Goal: Entertainment & Leisure: Consume media (video, audio)

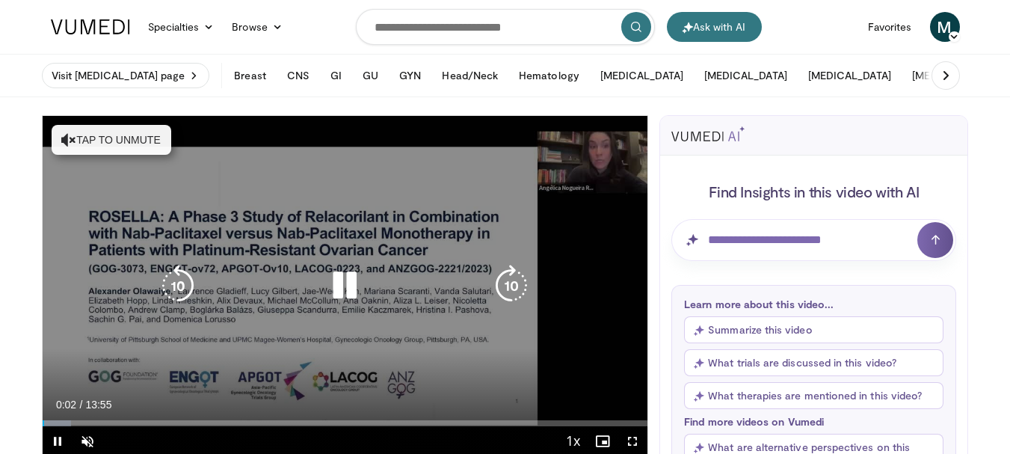
click at [327, 286] on icon "Video Player" at bounding box center [345, 286] width 42 height 42
click at [109, 140] on button "Tap to unmute" at bounding box center [112, 140] width 120 height 30
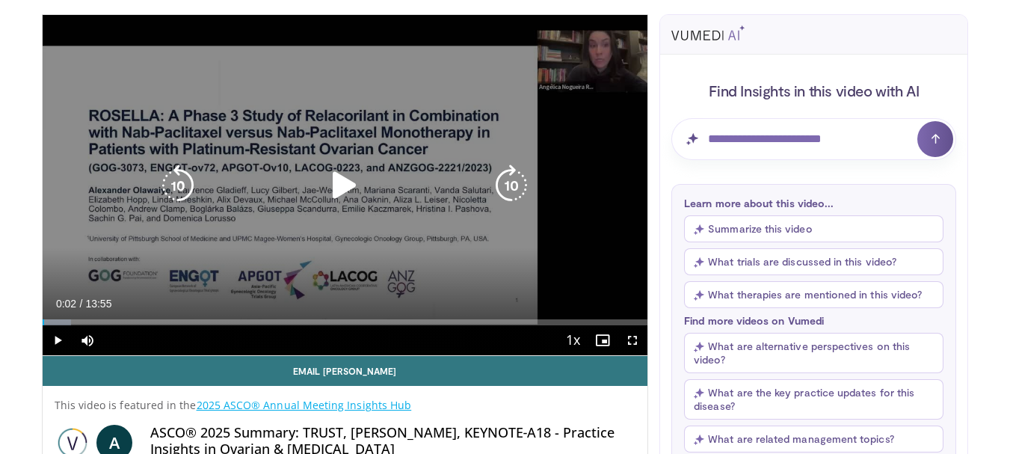
scroll to position [75, 0]
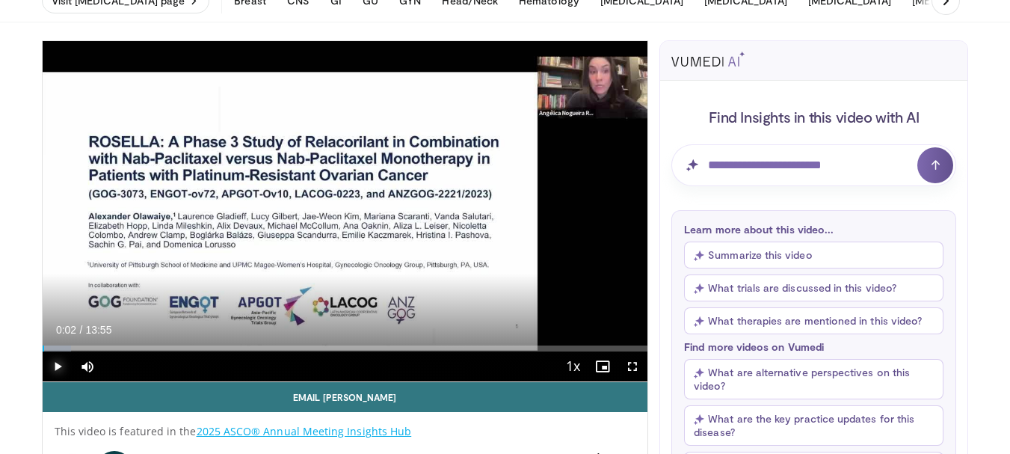
click at [59, 375] on span "Video Player" at bounding box center [58, 366] width 30 height 30
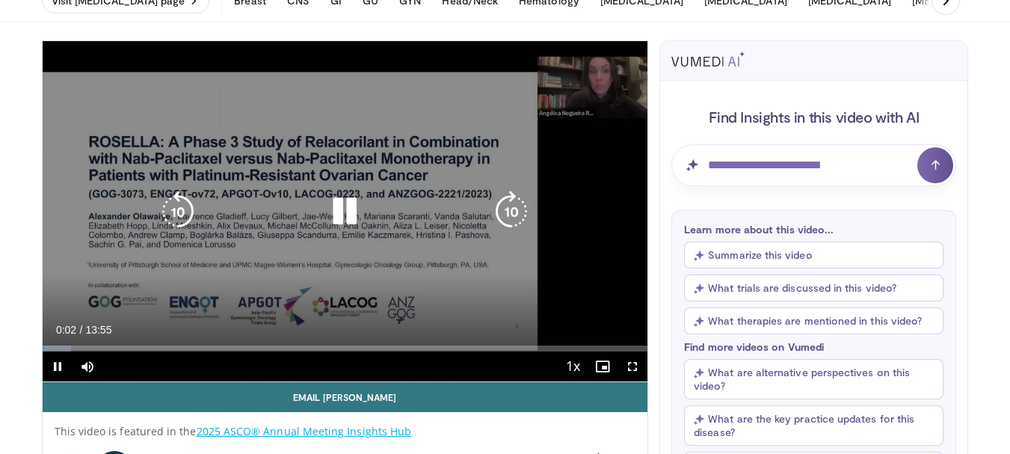
click at [504, 215] on icon "Video Player" at bounding box center [511, 212] width 42 height 42
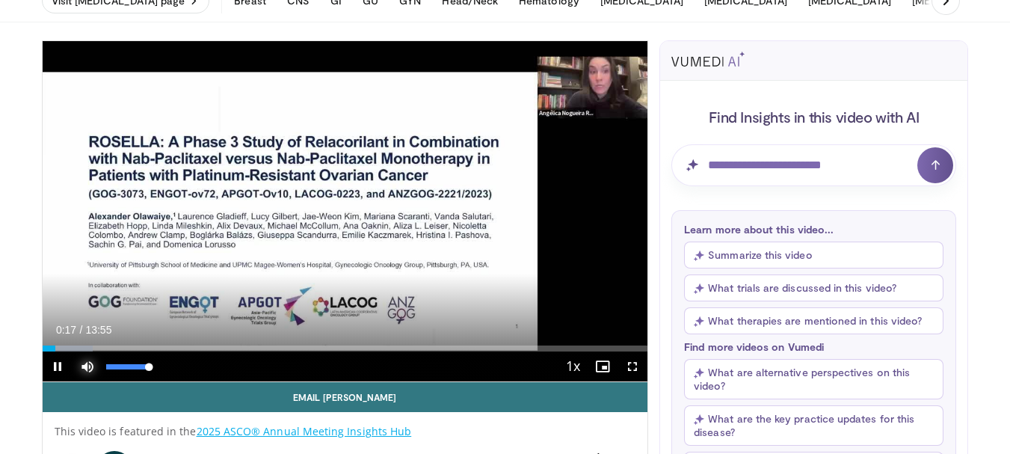
click at [94, 361] on span "Video Player" at bounding box center [88, 366] width 30 height 30
click at [84, 368] on span "Video Player" at bounding box center [88, 366] width 30 height 30
drag, startPoint x: 151, startPoint y: 366, endPoint x: 198, endPoint y: 372, distance: 47.5
click at [198, 372] on div "Current Time 0:35 / Duration 13:55 Pause Skip Backward Skip Forward Mute 100% L…" at bounding box center [345, 366] width 605 height 30
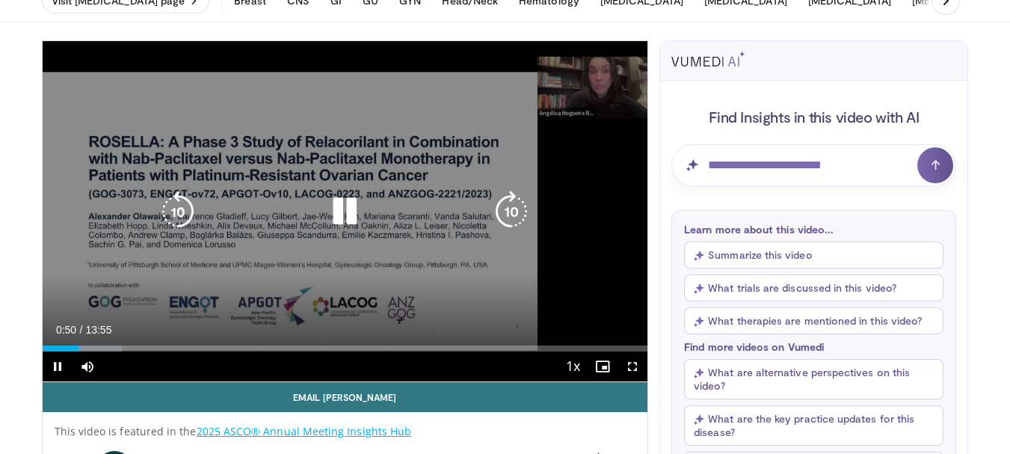
click at [342, 206] on icon "Video Player" at bounding box center [345, 212] width 42 height 42
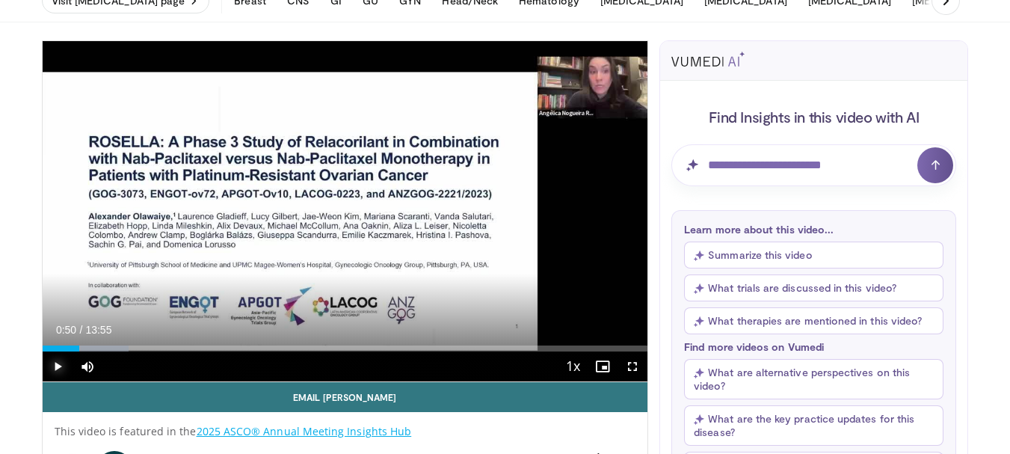
click at [61, 369] on span "Video Player" at bounding box center [58, 366] width 30 height 30
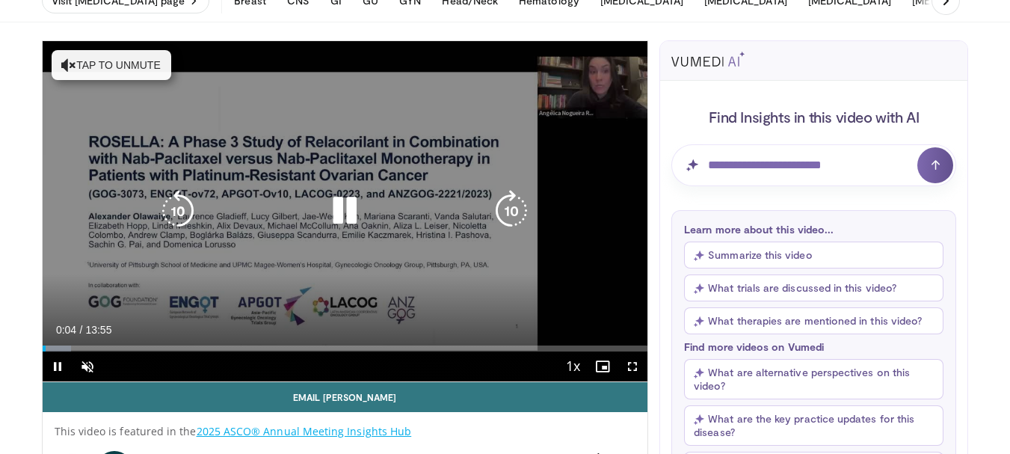
click at [135, 66] on button "Tap to unmute" at bounding box center [112, 65] width 120 height 30
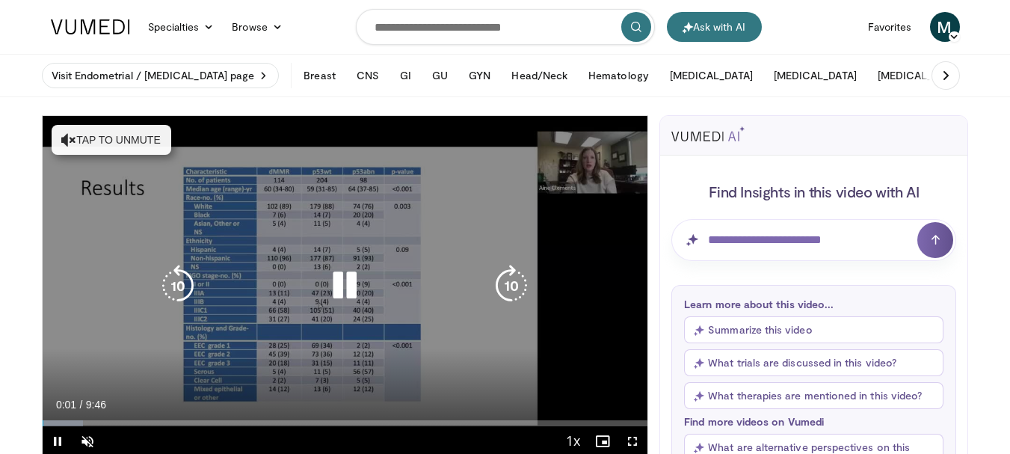
click at [114, 147] on button "Tap to unmute" at bounding box center [112, 140] width 120 height 30
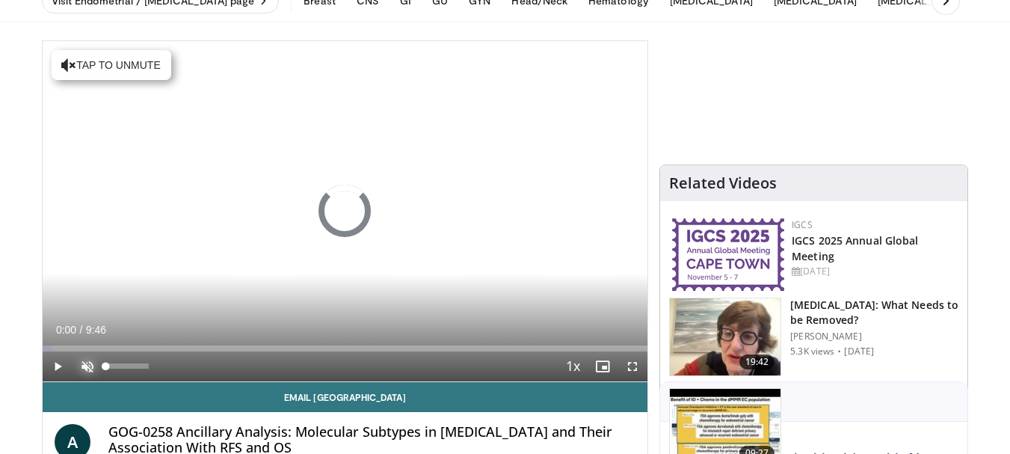
click at [87, 365] on span "Video Player" at bounding box center [88, 366] width 30 height 30
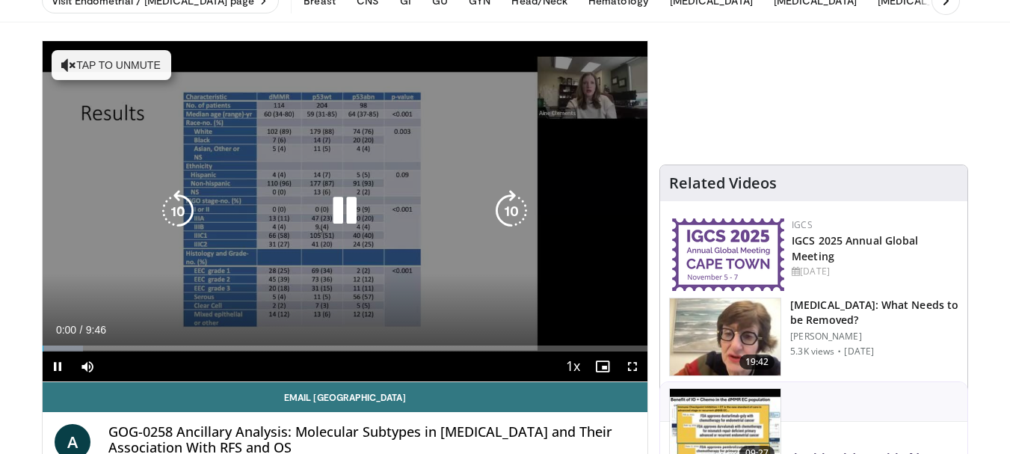
click at [119, 66] on button "Tap to unmute" at bounding box center [112, 65] width 120 height 30
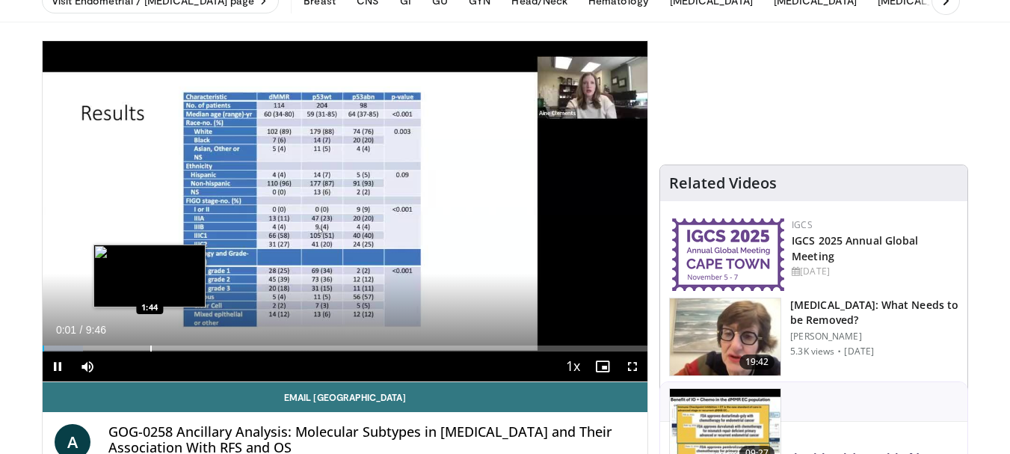
click at [150, 344] on div "Loaded : 6.77% 0:02 1:44" at bounding box center [345, 344] width 605 height 14
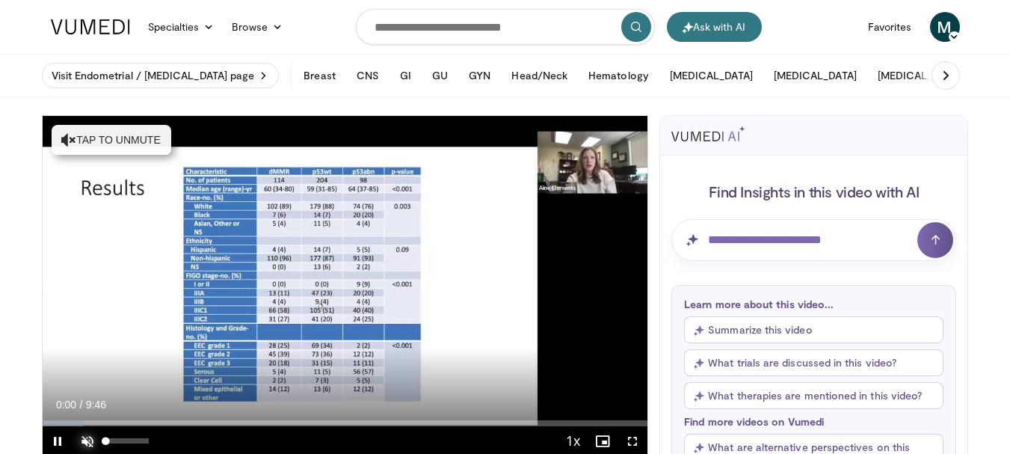
click at [85, 435] on span "Video Player" at bounding box center [88, 441] width 30 height 30
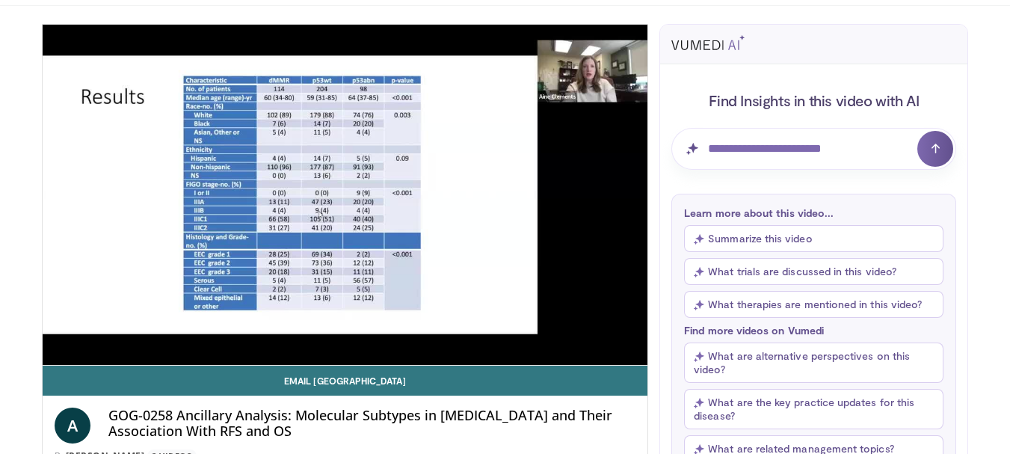
scroll to position [75, 0]
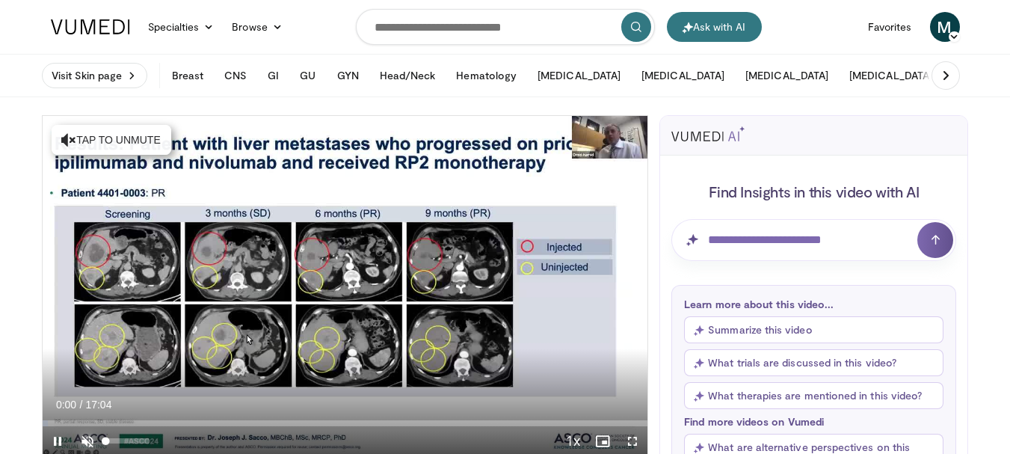
click at [88, 441] on span "Video Player" at bounding box center [88, 441] width 30 height 30
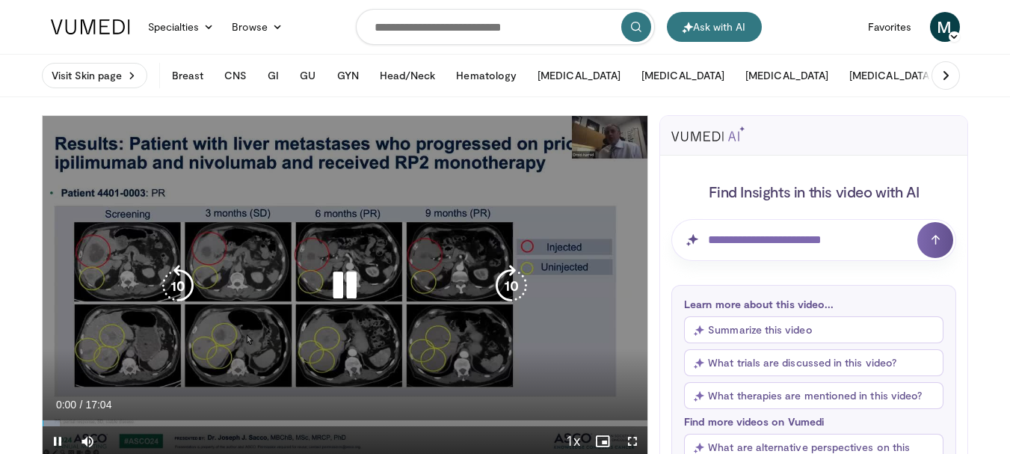
click at [513, 286] on icon "Video Player" at bounding box center [511, 286] width 42 height 42
click at [509, 292] on icon "Video Player" at bounding box center [511, 286] width 42 height 42
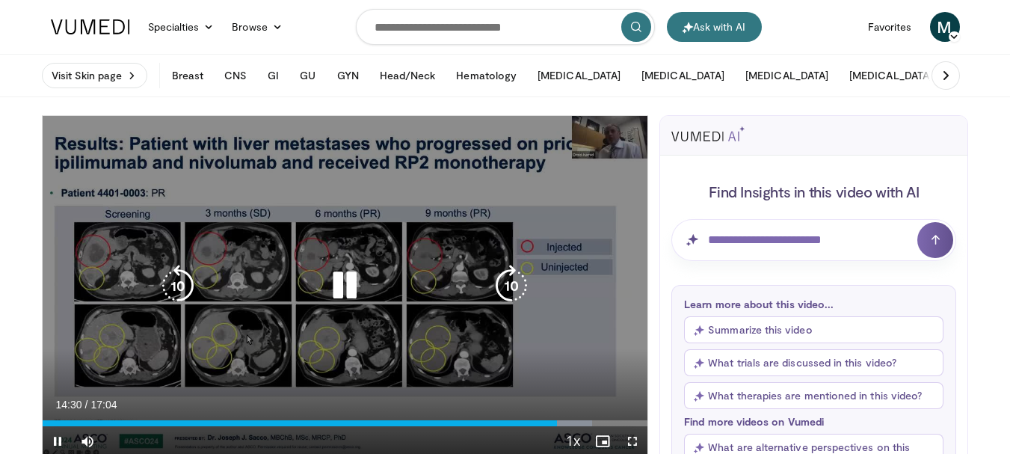
click at [343, 298] on icon "Video Player" at bounding box center [345, 286] width 42 height 42
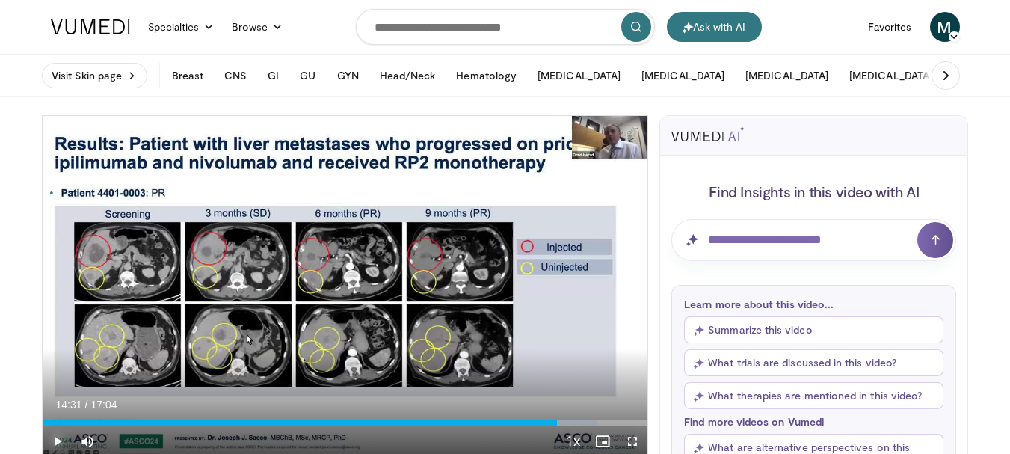
click at [46, 441] on span "Video Player" at bounding box center [58, 441] width 30 height 30
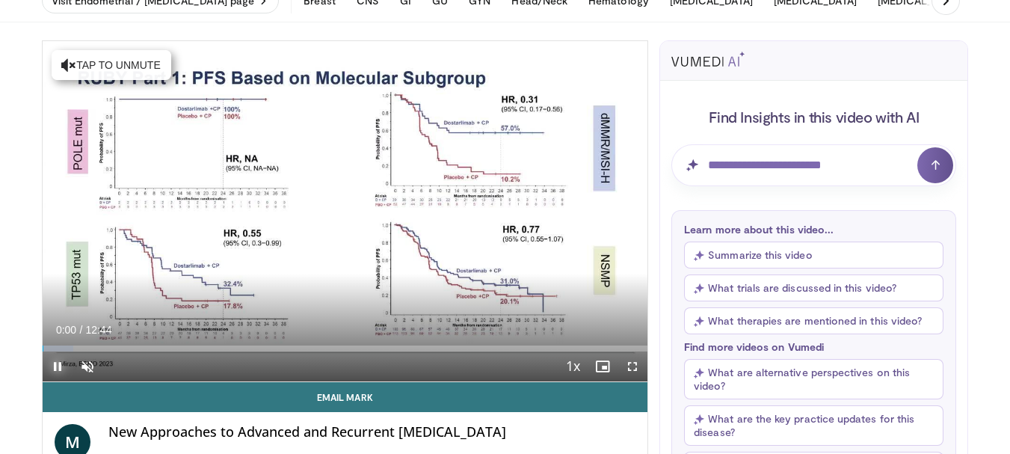
click at [52, 367] on span "Video Player" at bounding box center [58, 366] width 30 height 30
click at [77, 364] on span "Video Player" at bounding box center [88, 366] width 30 height 30
click at [58, 372] on span "Video Player" at bounding box center [58, 366] width 30 height 30
click at [55, 369] on span "Video Player" at bounding box center [58, 366] width 30 height 30
click at [49, 370] on span "Video Player" at bounding box center [58, 366] width 30 height 30
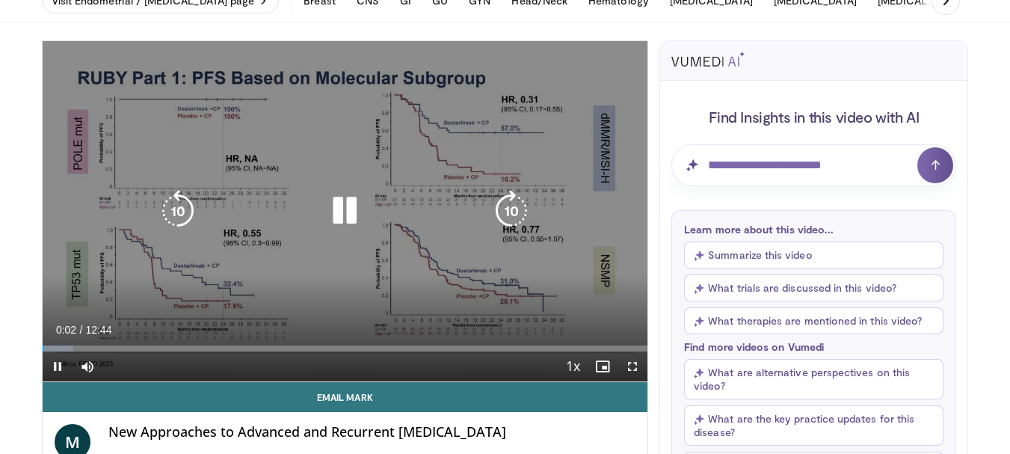
click at [504, 215] on icon "Video Player" at bounding box center [511, 211] width 42 height 42
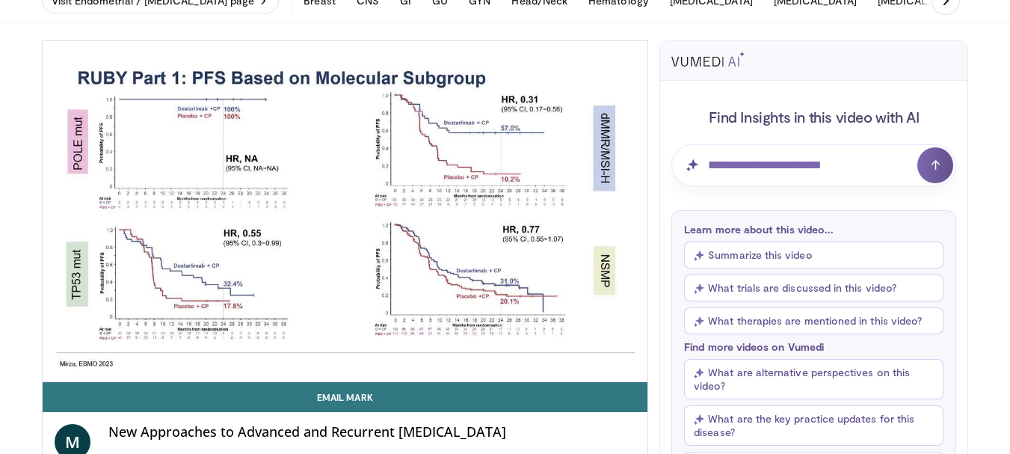
click at [511, 210] on div "10 seconds Tap to unmute" at bounding box center [345, 211] width 605 height 340
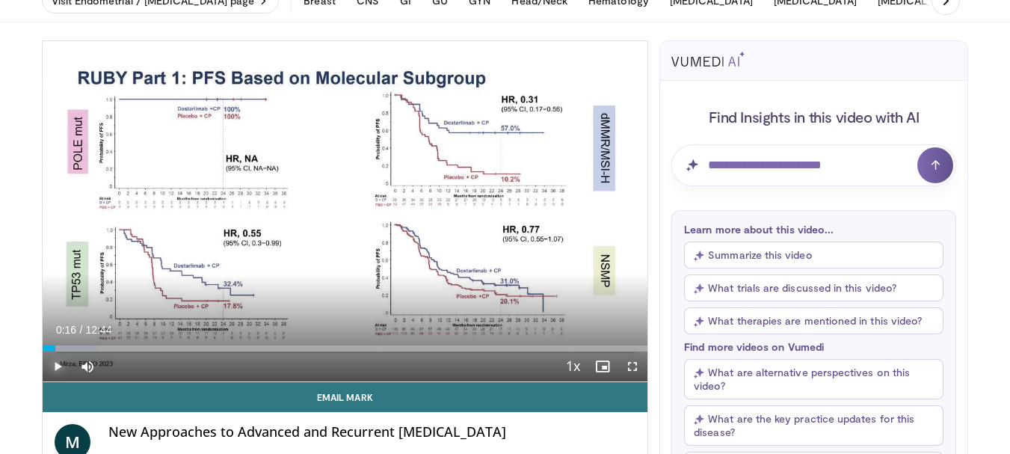
click at [61, 366] on span "Video Player" at bounding box center [58, 366] width 30 height 30
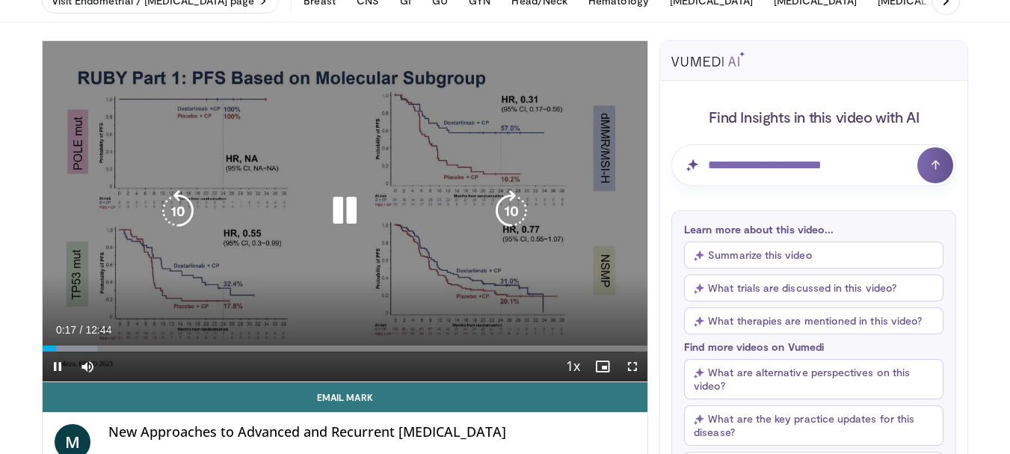
click at [502, 208] on icon "Video Player" at bounding box center [511, 211] width 42 height 42
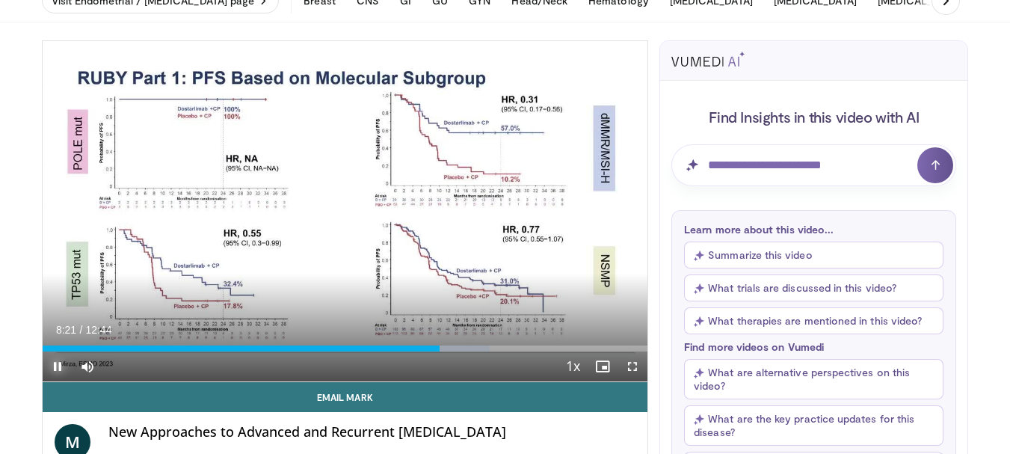
click at [62, 365] on span "Video Player" at bounding box center [58, 366] width 30 height 30
click at [57, 365] on span "Video Player" at bounding box center [58, 366] width 30 height 30
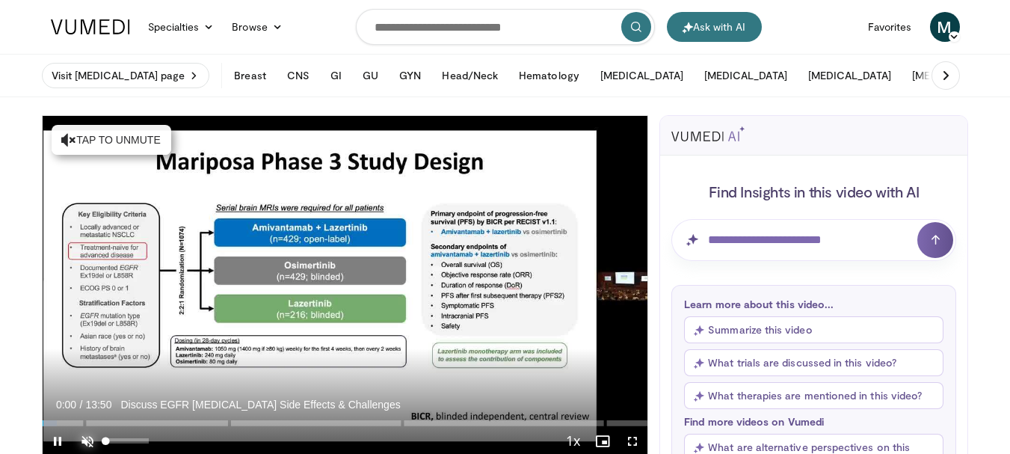
click at [93, 439] on span "Video Player" at bounding box center [88, 441] width 30 height 30
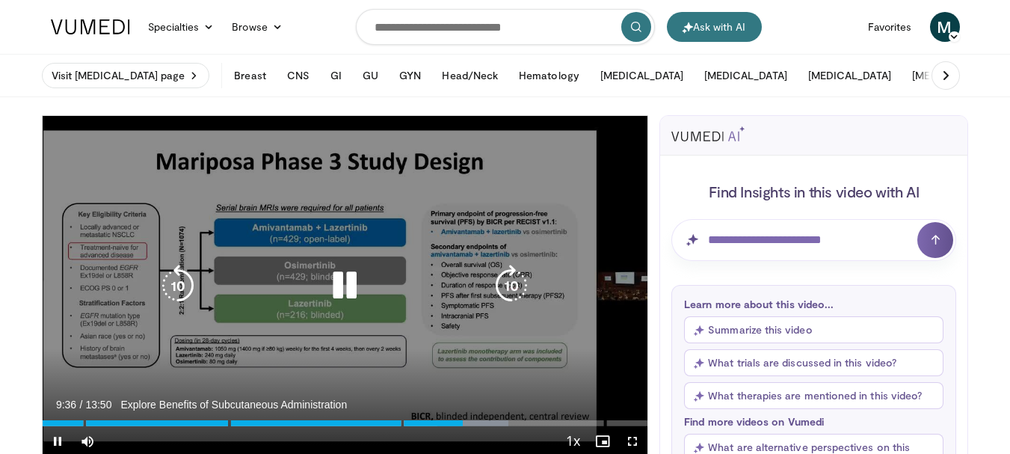
click at [509, 287] on icon "Video Player" at bounding box center [511, 286] width 42 height 42
click at [350, 289] on icon "Video Player" at bounding box center [345, 286] width 42 height 42
click at [342, 294] on icon "Video Player" at bounding box center [345, 286] width 42 height 42
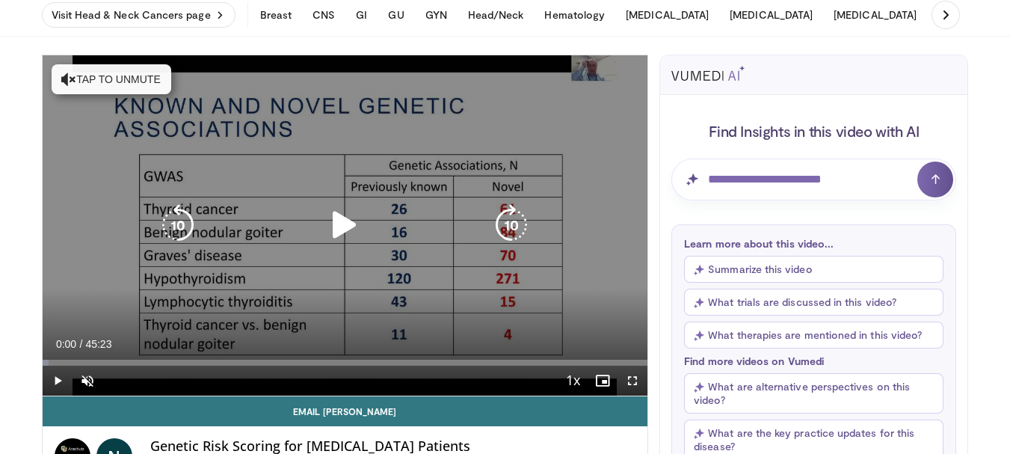
scroll to position [75, 0]
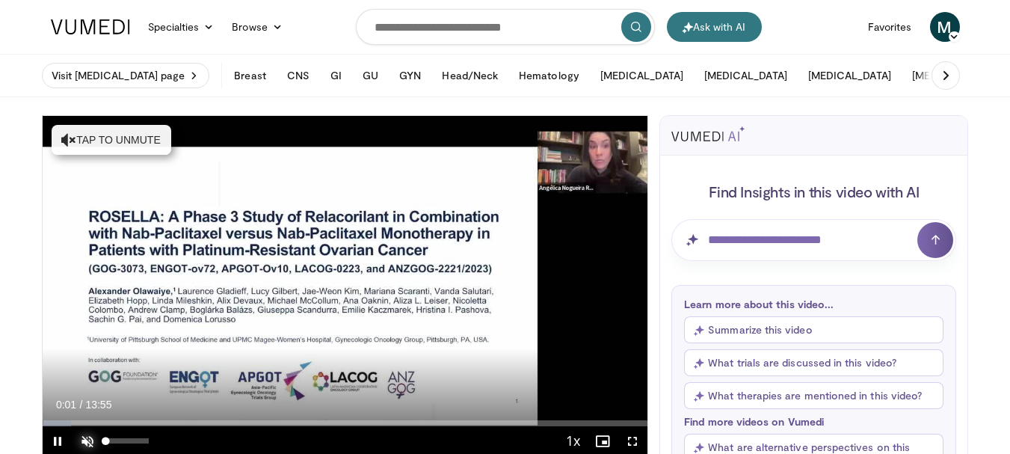
click at [85, 442] on span "Video Player" at bounding box center [88, 441] width 30 height 30
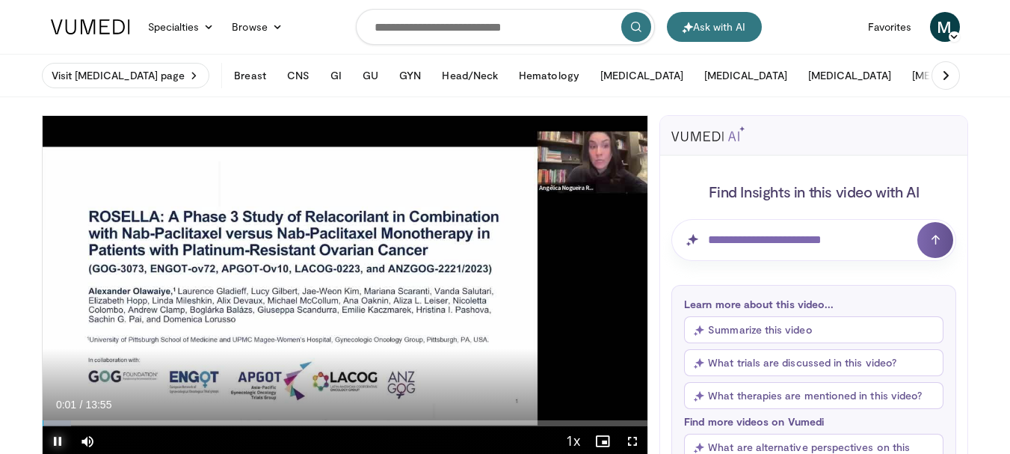
click at [55, 443] on span "Video Player" at bounding box center [58, 441] width 30 height 30
click at [58, 439] on span "Video Player" at bounding box center [58, 441] width 30 height 30
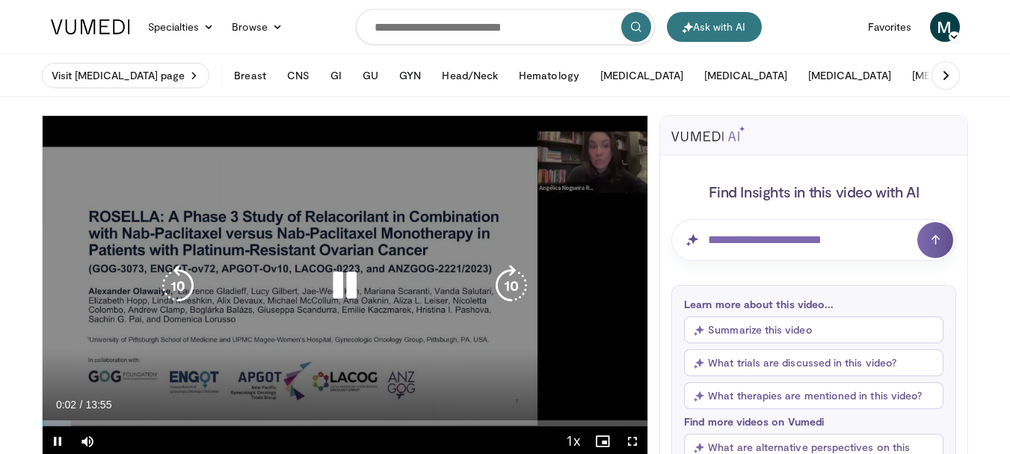
click at [510, 277] on icon "Video Player" at bounding box center [511, 286] width 42 height 42
click at [511, 287] on icon "Video Player" at bounding box center [511, 286] width 42 height 42
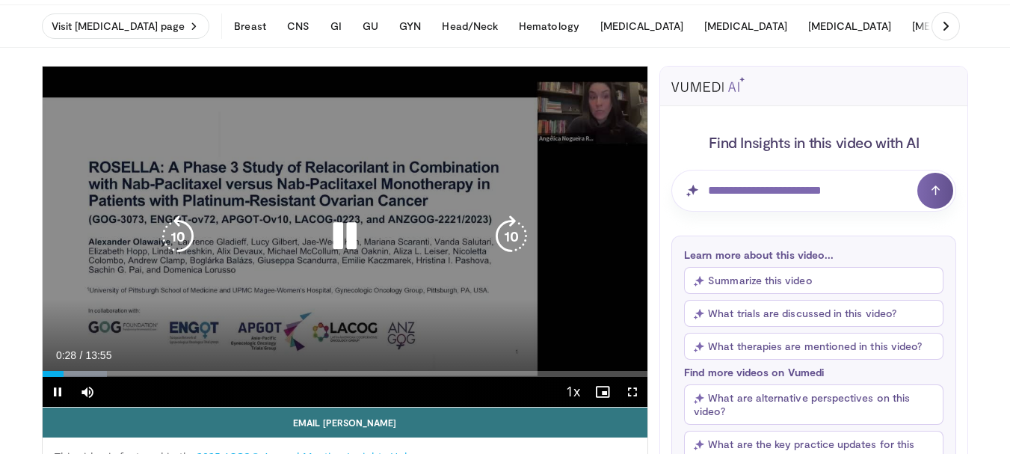
scroll to position [75, 0]
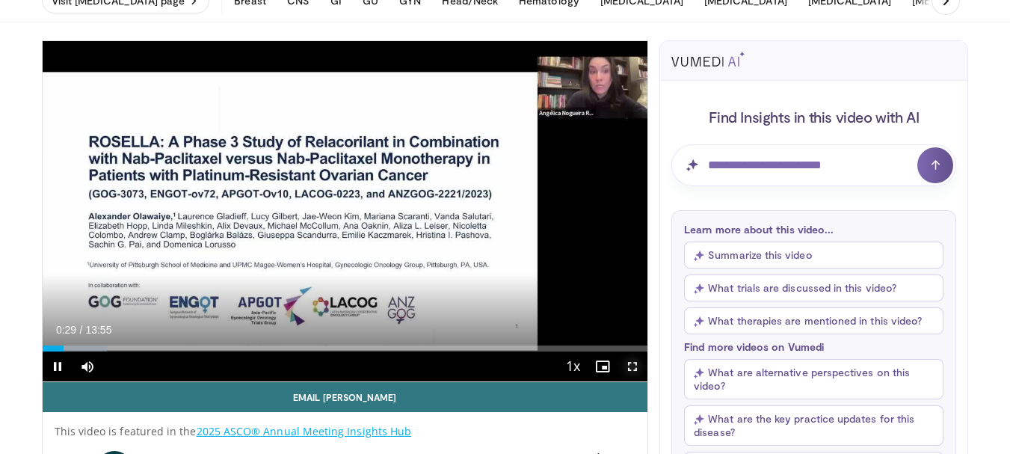
click at [631, 370] on span "Video Player" at bounding box center [632, 366] width 30 height 30
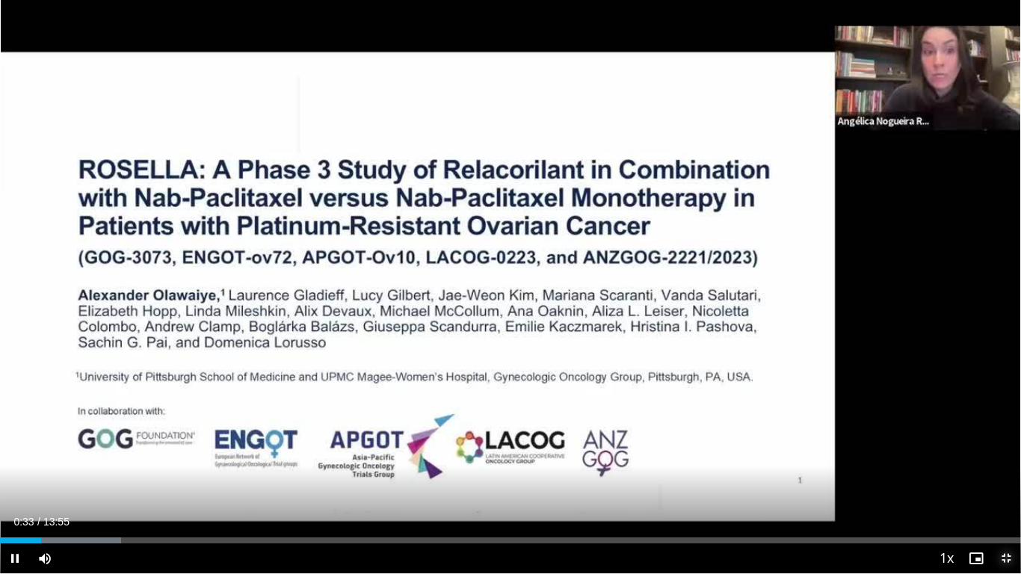
click at [1008, 453] on span "Video Player" at bounding box center [1006, 558] width 30 height 30
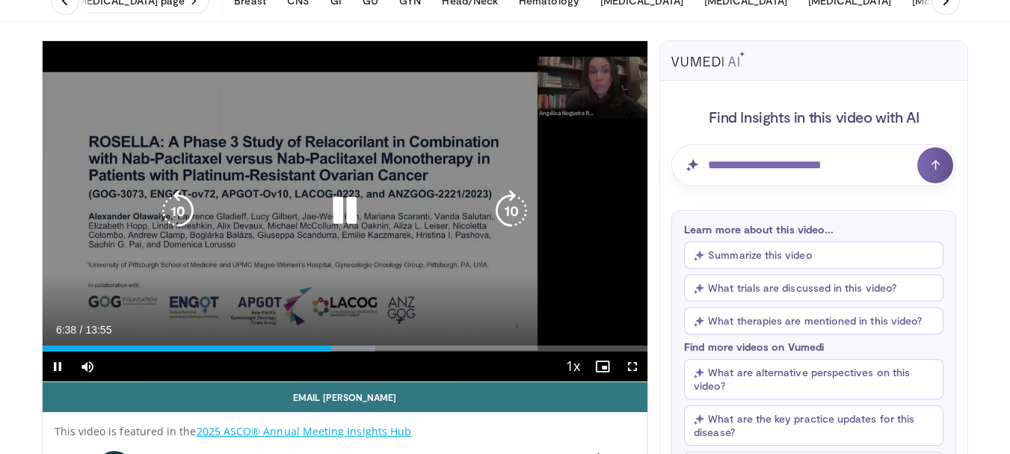
click at [509, 216] on icon "Video Player" at bounding box center [511, 211] width 42 height 42
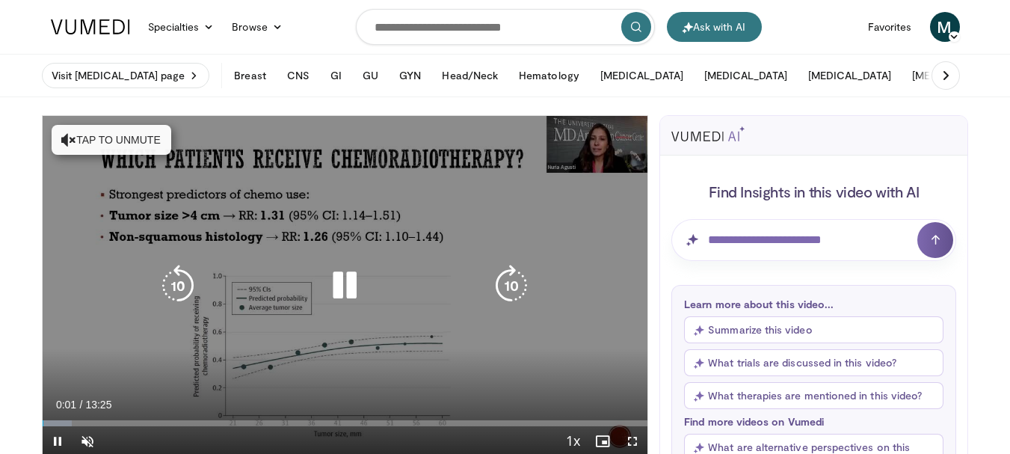
click at [363, 296] on icon "Video Player" at bounding box center [345, 286] width 42 height 42
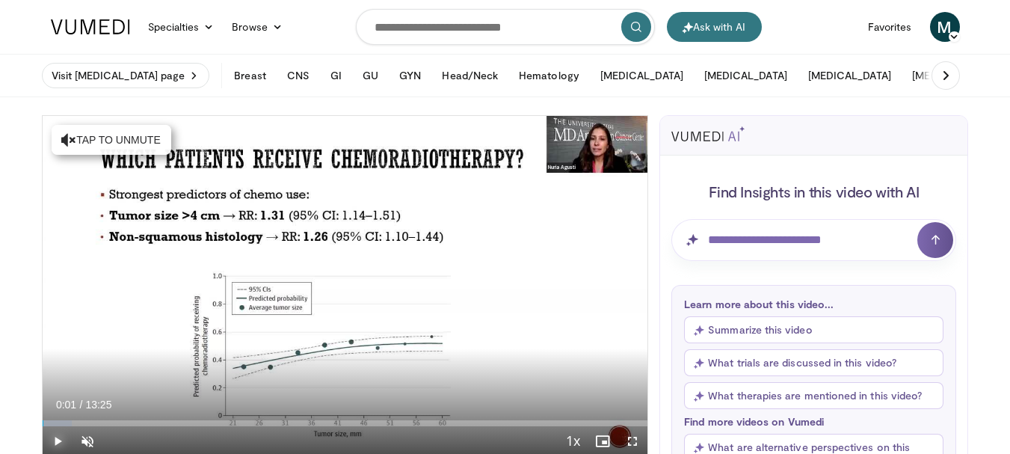
click at [48, 442] on span "Video Player" at bounding box center [58, 441] width 30 height 30
click at [79, 439] on span "Video Player" at bounding box center [88, 441] width 30 height 30
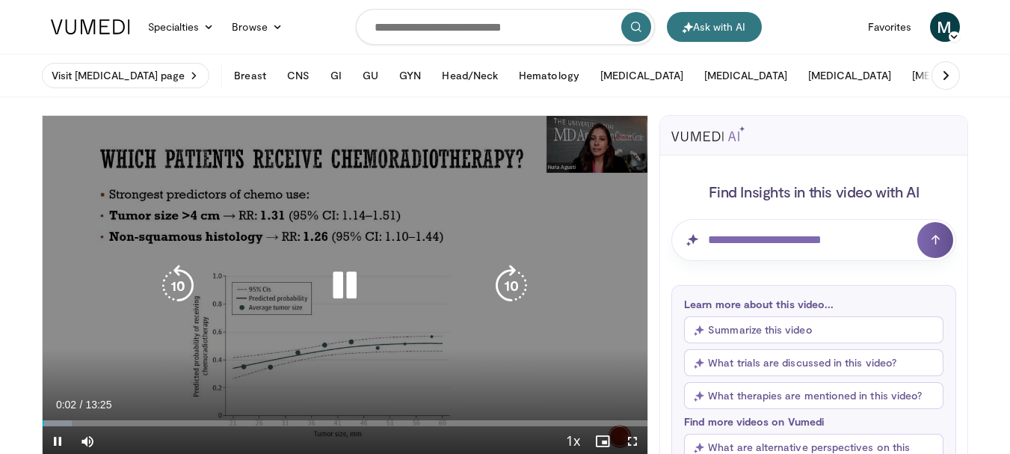
click at [505, 278] on icon "Video Player" at bounding box center [511, 286] width 42 height 42
click at [507, 278] on icon "Video Player" at bounding box center [511, 286] width 42 height 42
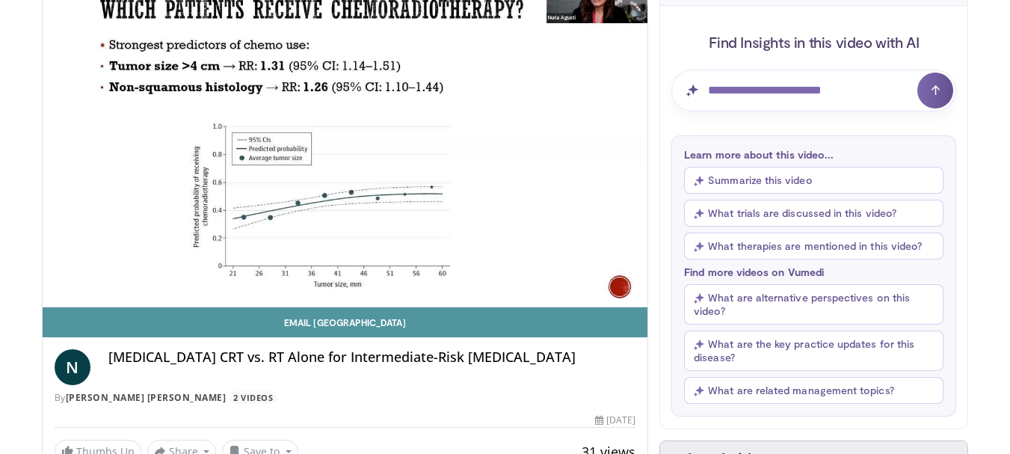
scroll to position [75, 0]
